Goal: Information Seeking & Learning: Learn about a topic

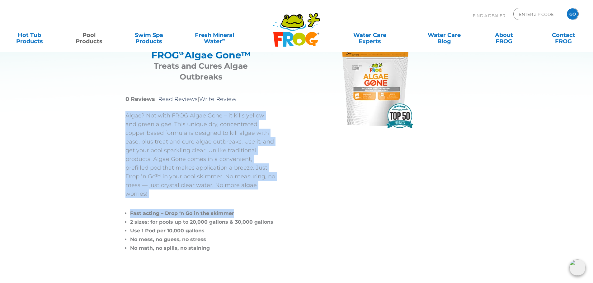
scroll to position [31, 0]
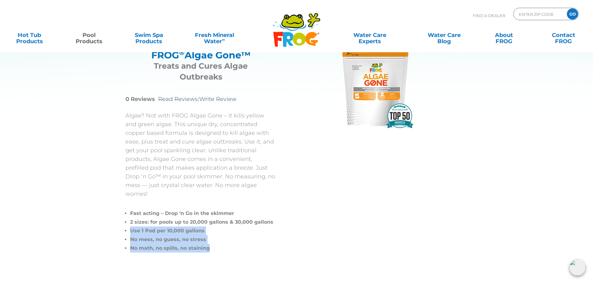
drag, startPoint x: 214, startPoint y: 242, endPoint x: 123, endPoint y: 225, distance: 92.4
click at [123, 225] on div "FROG ® Algae Gone™ FROG ® Algae Gone™ Treats and Cures Algae Outbreaks 0 Review…" at bounding box center [292, 147] width 364 height 279
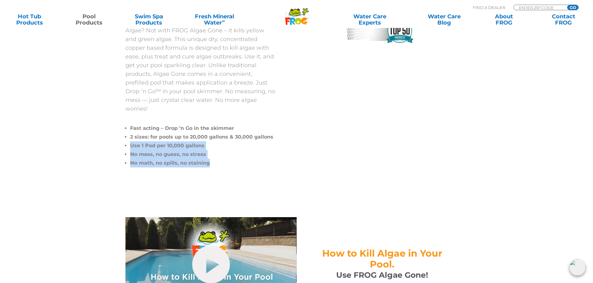
scroll to position [156, 0]
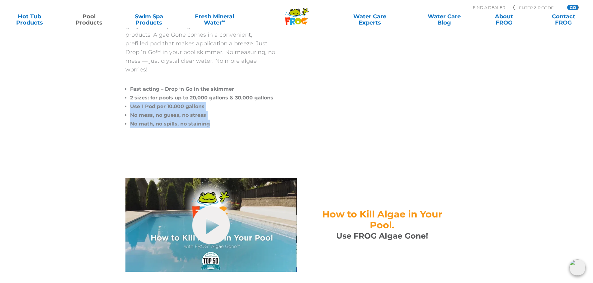
copy ul "Use 1 Pod per 10,000 gallons No mess, no guess, no stress No math, no spills, n…"
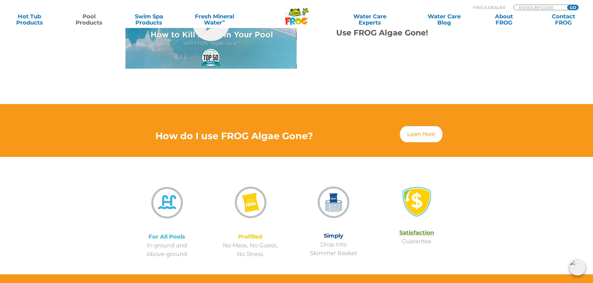
scroll to position [373, 0]
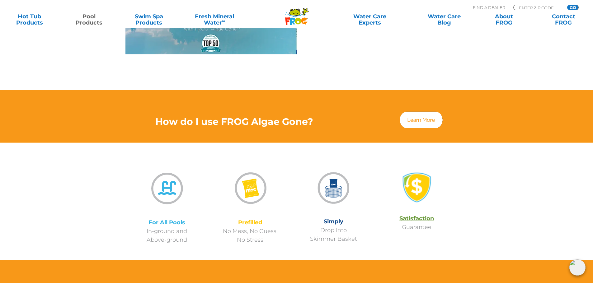
drag, startPoint x: 145, startPoint y: 163, endPoint x: 356, endPoint y: 233, distance: 222.9
click at [356, 233] on div "For All Pools In-ground and Above-ground Prefilled No Mess, No Guess, No Stress…" at bounding box center [291, 201] width 333 height 86
copy div "For All Pools In-ground and Above-ground Prefilled No Mess, No Guess, No Stress…"
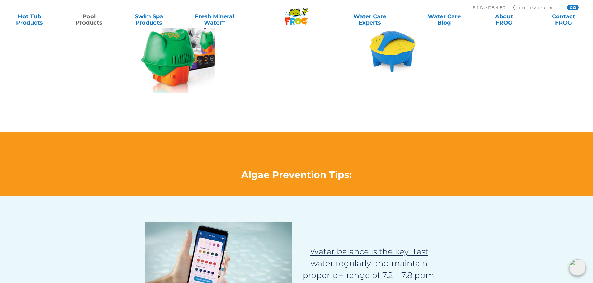
scroll to position [747, 0]
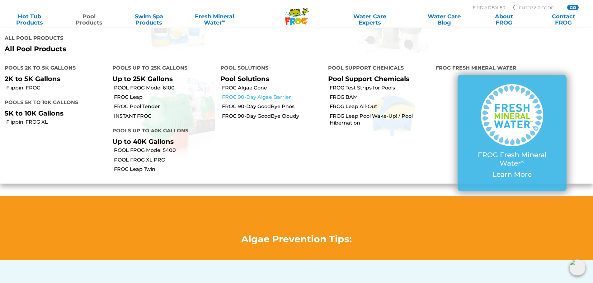
click at [270, 94] on link "FROG 90-Day Algae Barrier" at bounding box center [272, 97] width 101 height 7
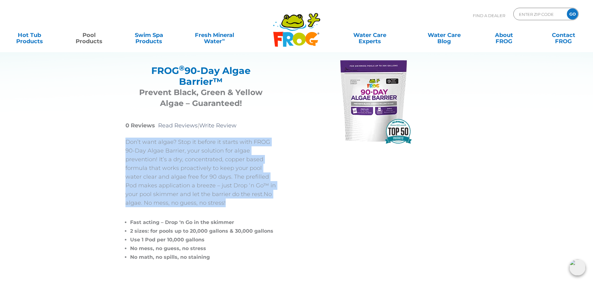
scroll to position [31, 0]
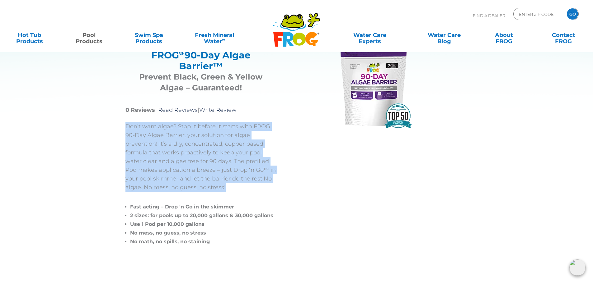
drag, startPoint x: 121, startPoint y: 157, endPoint x: 215, endPoint y: 189, distance: 99.0
click at [215, 189] on div "FROG ® 90-Day Algae Barrier™ FROG ® 90-Day Algae Barrier™ Prevent Black, Green …" at bounding box center [292, 144] width 364 height 273
copy p "Don’t want algae? Stop it before it starts with FROG 90-Day Algae Barrier, your…"
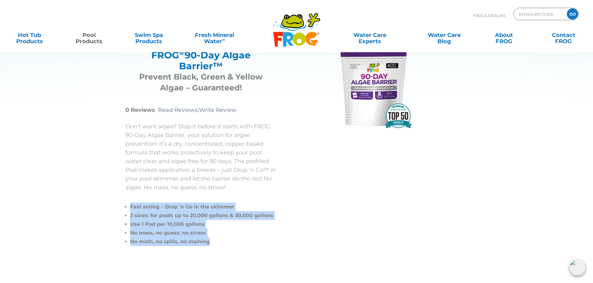
drag, startPoint x: 125, startPoint y: 204, endPoint x: 220, endPoint y: 239, distance: 101.9
click at [220, 239] on div "FROG ® 90-Day Algae Barrier™ FROG ® 90-Day Algae Barrier™ Prevent Black, Green …" at bounding box center [292, 144] width 364 height 273
copy ul "Fast acting – Drop ‘n Go in the skimmer 2 sizes: for pools up to 20,000 gallons…"
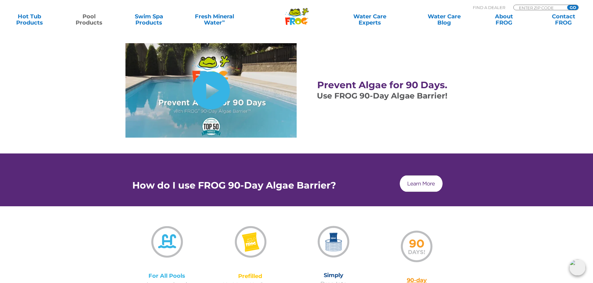
scroll to position [373, 0]
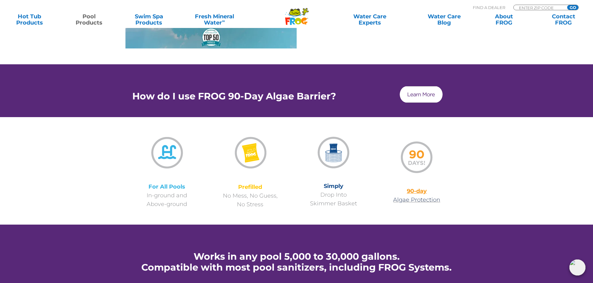
drag, startPoint x: 185, startPoint y: 167, endPoint x: 358, endPoint y: 207, distance: 177.7
click at [358, 207] on div "For All Pools In-ground and Above-ground Prefilled No Mess, No Guess, No Stress…" at bounding box center [291, 171] width 333 height 76
copy div "For All Pools In-ground and Above-ground Prefilled No Mess, No Guess, No Stress…"
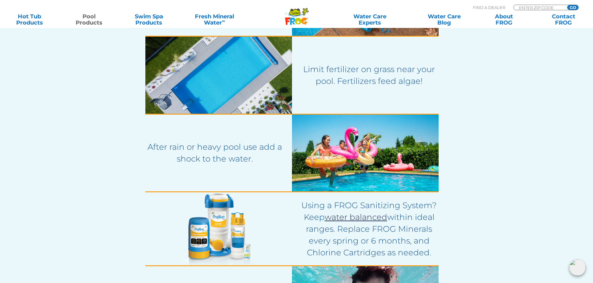
scroll to position [1015, 0]
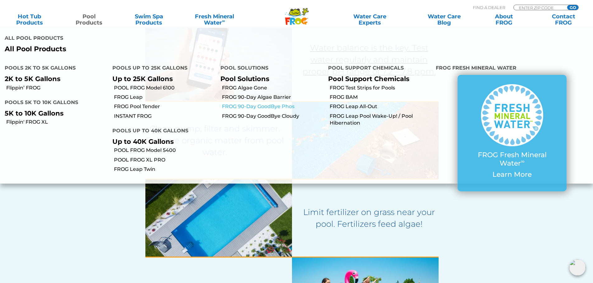
click at [257, 103] on link "FROG 90-Day GoodBye Phos" at bounding box center [272, 106] width 101 height 7
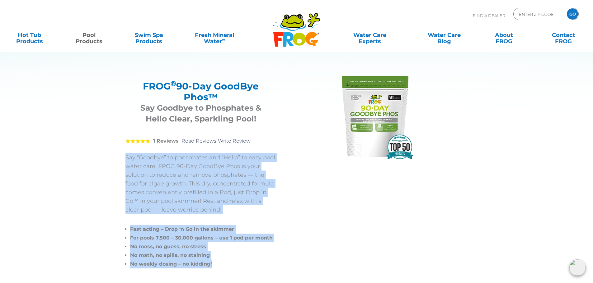
drag, startPoint x: 128, startPoint y: 161, endPoint x: 241, endPoint y: 265, distance: 154.3
click at [241, 265] on div "FROG ® 90-Day GoodBye Phos™ FROG ® 90-Day GoodBye Phos™ Say Goodbye to Phosphat…" at bounding box center [292, 171] width 364 height 264
copy div "Say “Goodbye” to phosphates and “Hello” to easy pool water care! FROG 90-Day Go…"
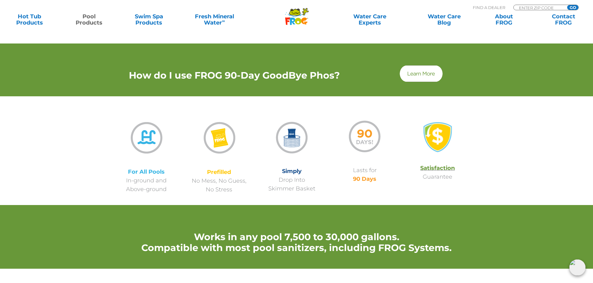
scroll to position [435, 0]
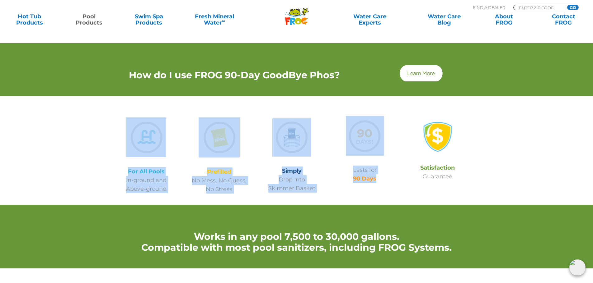
drag, startPoint x: 120, startPoint y: 128, endPoint x: 388, endPoint y: 183, distance: 273.5
click at [388, 183] on div "For All Pools In-ground and Above-ground Prefilled No Mess, No Guess, No Stress…" at bounding box center [292, 150] width 364 height 89
copy div "For All Pools In-ground and Above-ground Prefilled No Mess, No Guess, No Stress…"
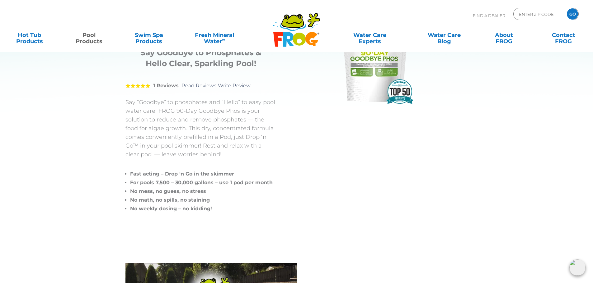
scroll to position [0, 0]
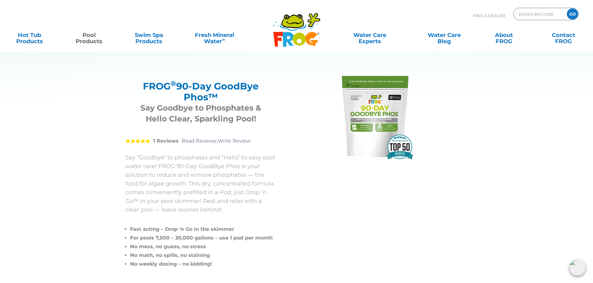
drag, startPoint x: 220, startPoint y: 97, endPoint x: 143, endPoint y: 81, distance: 78.1
click at [143, 81] on h2 "FROG ® 90-Day GoodBye Phos™" at bounding box center [200, 92] width 135 height 22
copy h2 "FROG ® 90-Day GoodBye Phos™"
click at [178, 139] on strong "1 Reviews" at bounding box center [166, 141] width 26 height 6
